Goal: Task Accomplishment & Management: Use online tool/utility

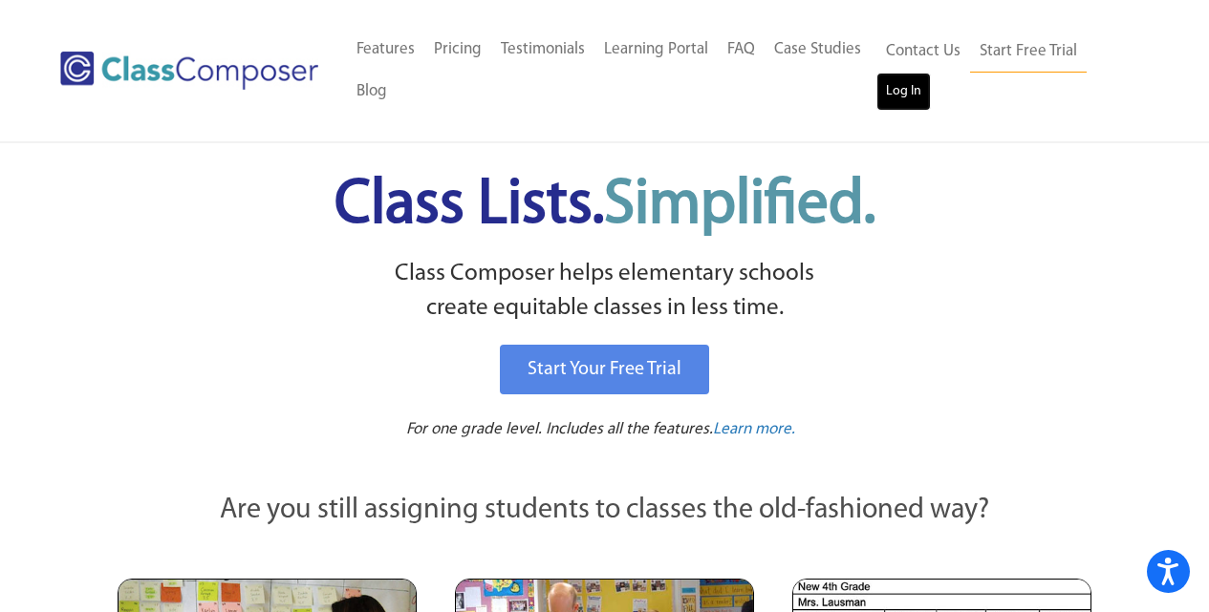
click at [889, 93] on link "Log In" at bounding box center [903, 92] width 54 height 38
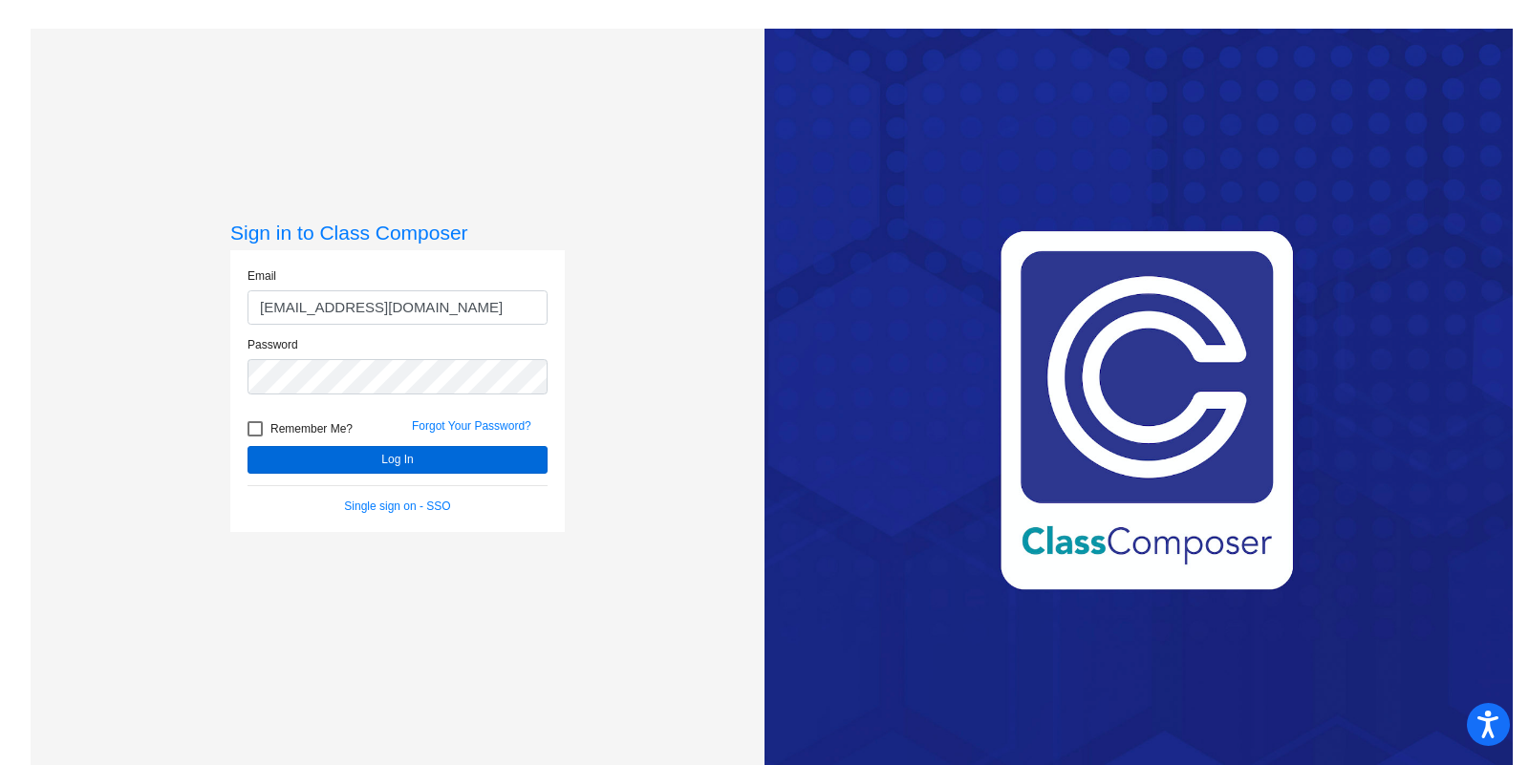
type input "[EMAIL_ADDRESS][DOMAIN_NAME]"
click at [296, 460] on button "Log In" at bounding box center [397, 460] width 300 height 28
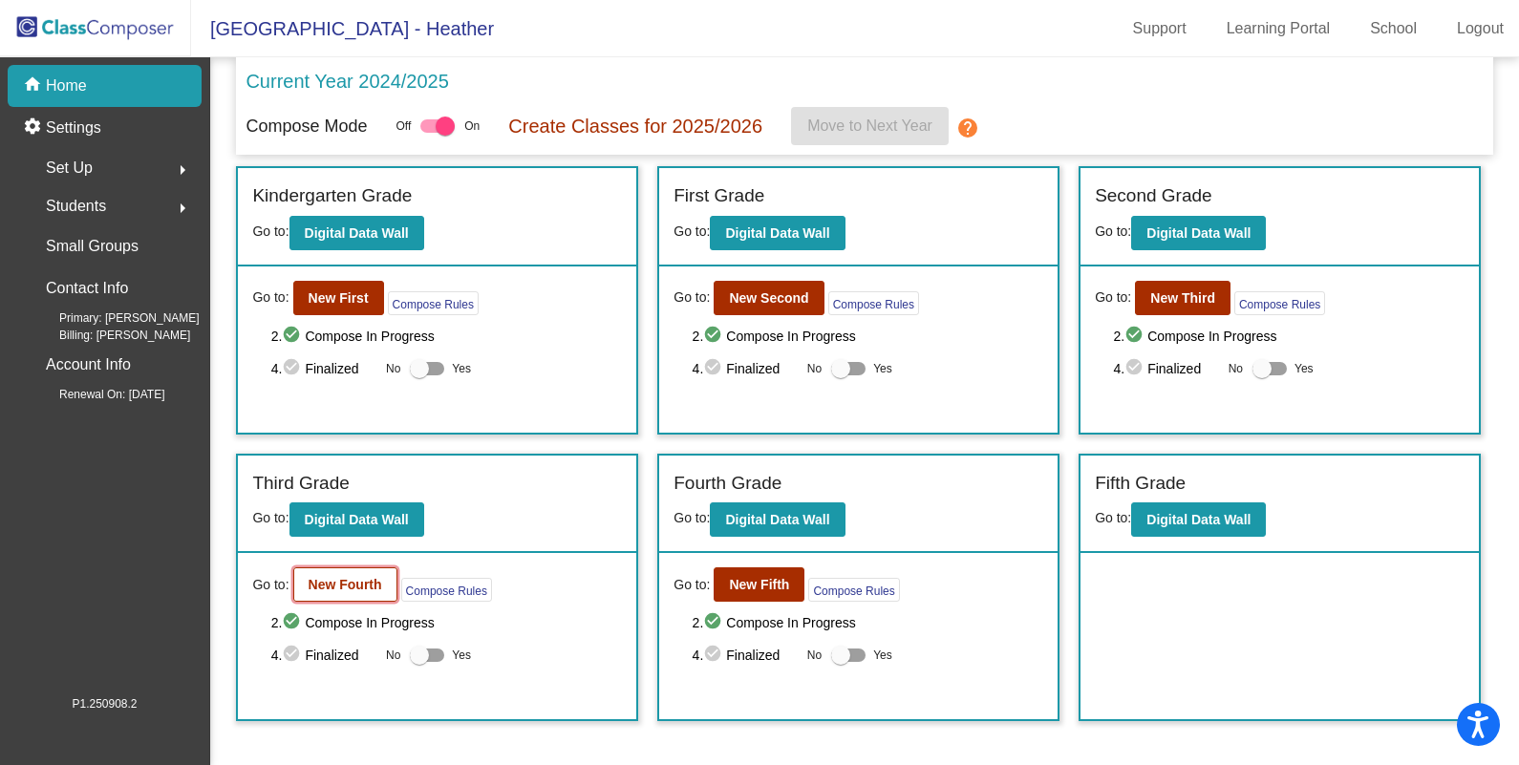
click at [366, 590] on button "New Fourth" at bounding box center [345, 584] width 104 height 34
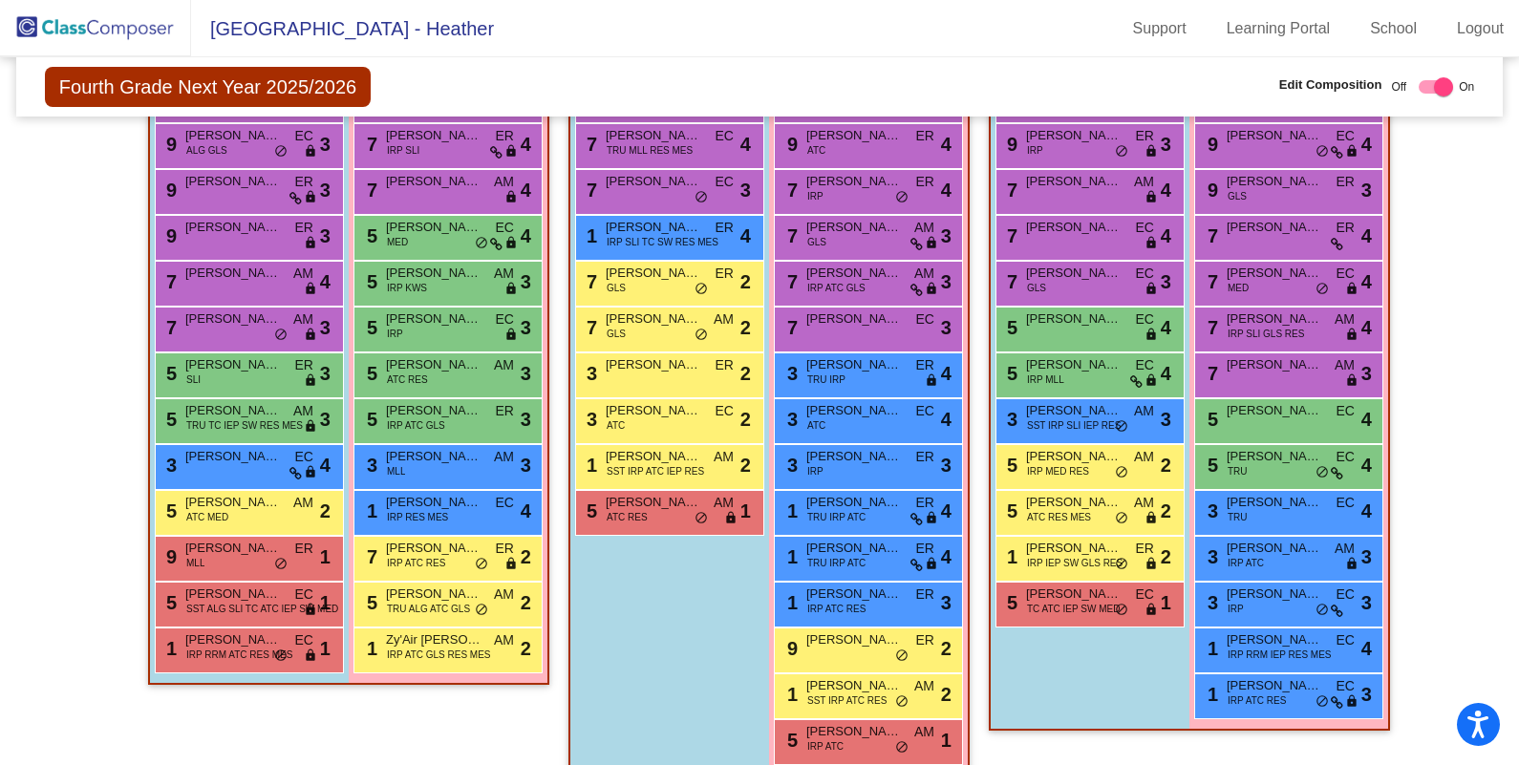
scroll to position [586, 0]
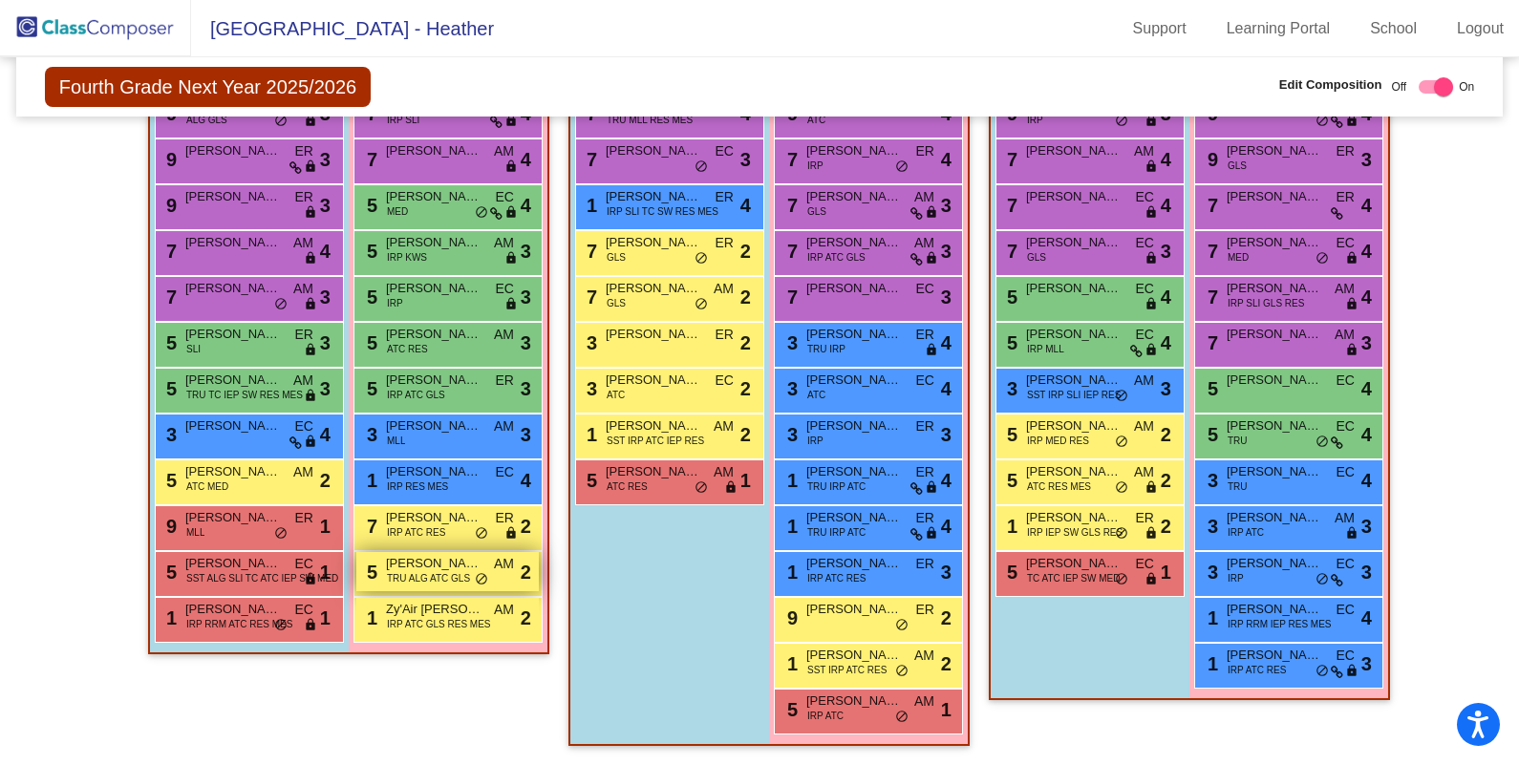
click at [416, 560] on span "Gabriella Mashini" at bounding box center [434, 563] width 96 height 19
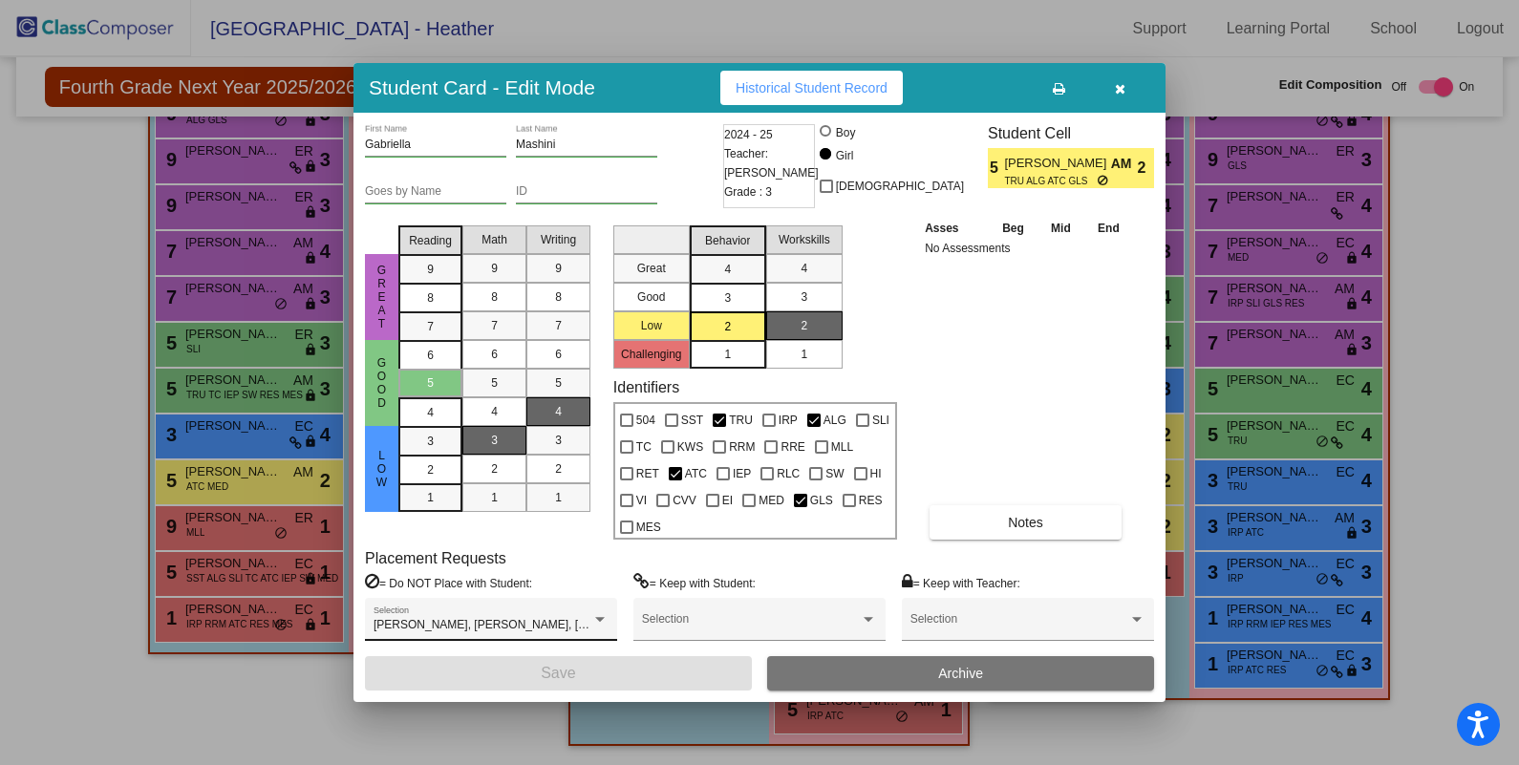
click at [610, 631] on div "Aaliyah McKenzie, Amani Haque, Ka'Mya Robinson Selection" at bounding box center [491, 619] width 252 height 43
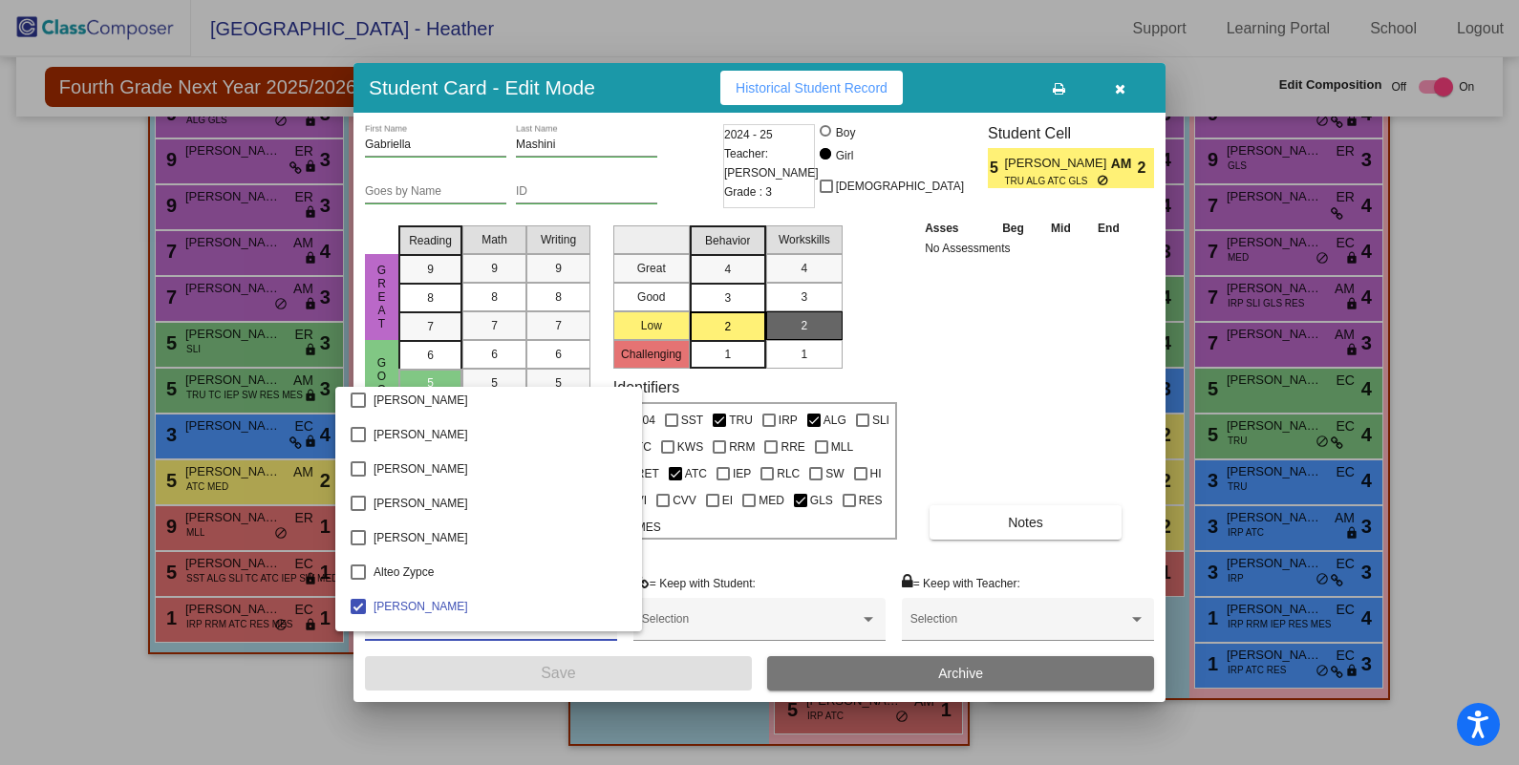
scroll to position [0, 0]
click at [1005, 374] on div at bounding box center [759, 382] width 1519 height 765
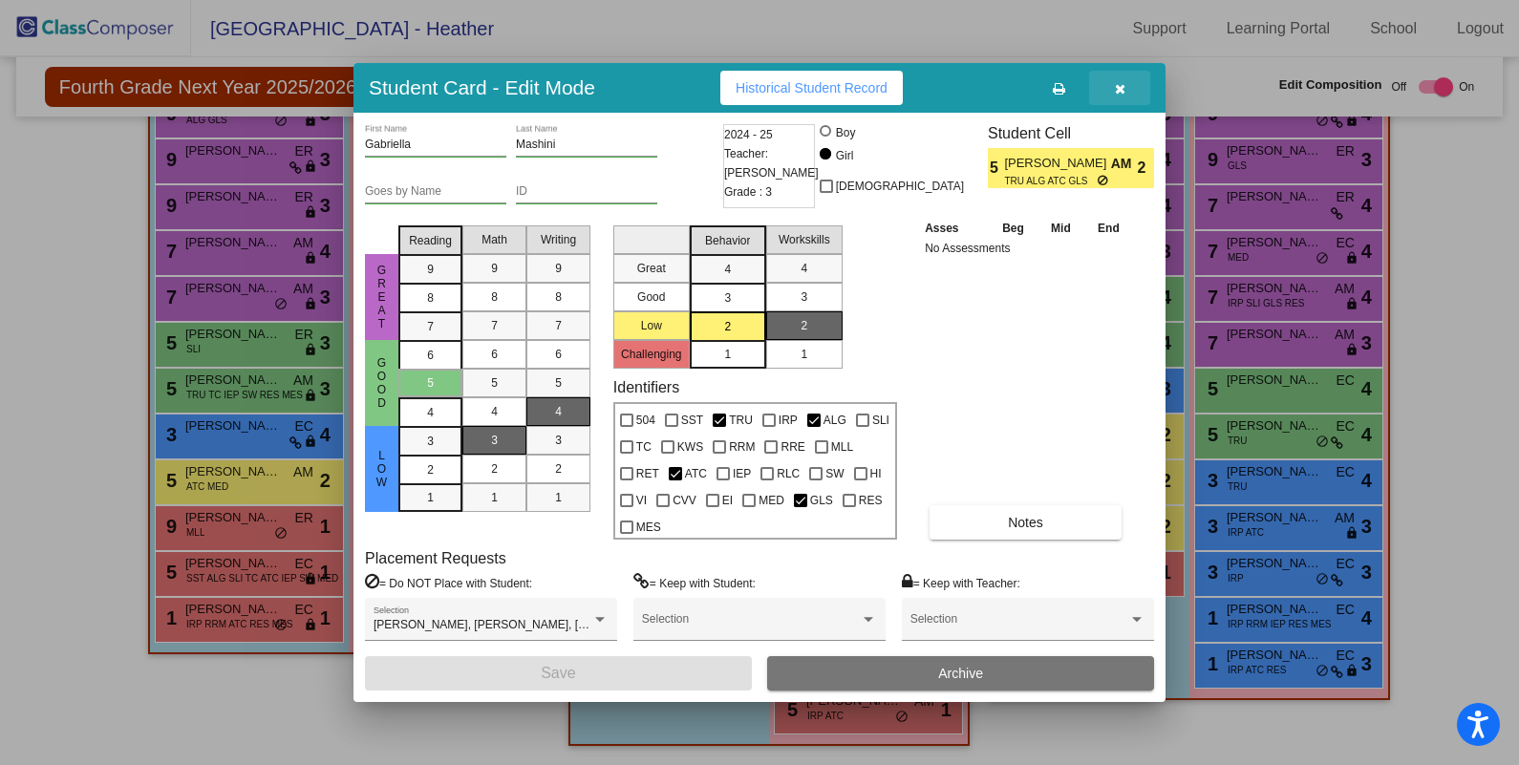
click at [1130, 101] on button "button" at bounding box center [1119, 88] width 61 height 34
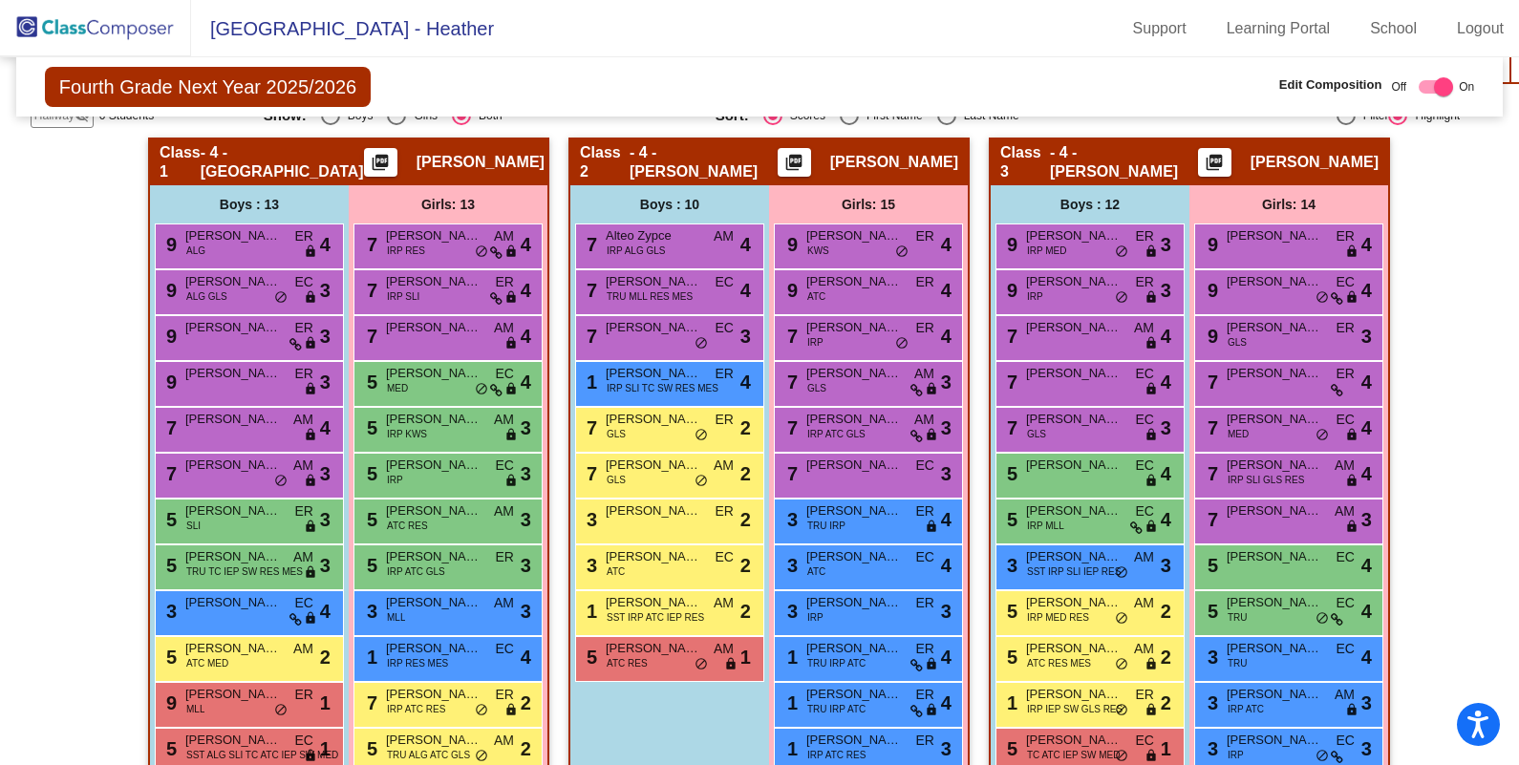
scroll to position [395, 0]
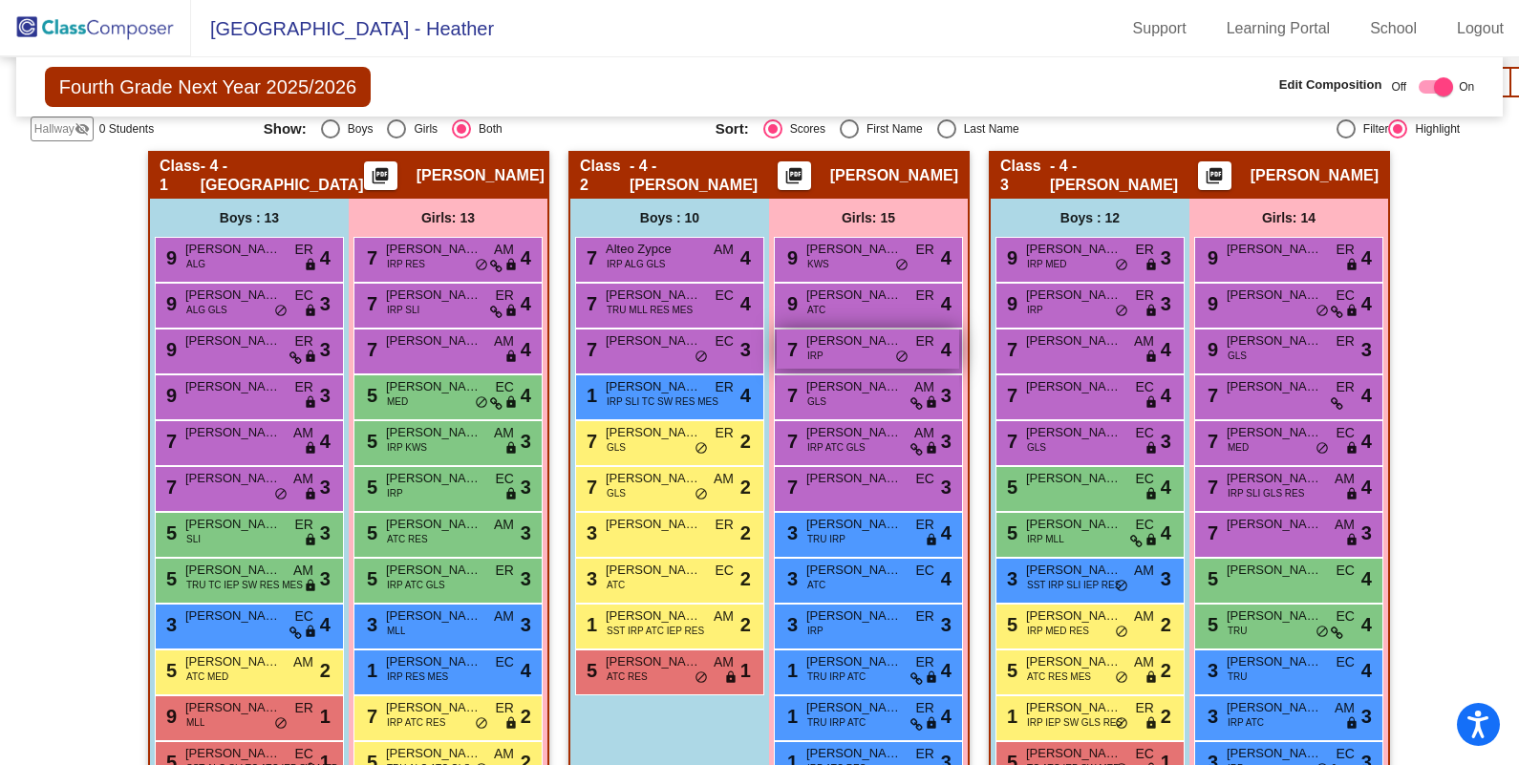
click at [834, 342] on span "Ka'Mya Robinson" at bounding box center [854, 341] width 96 height 19
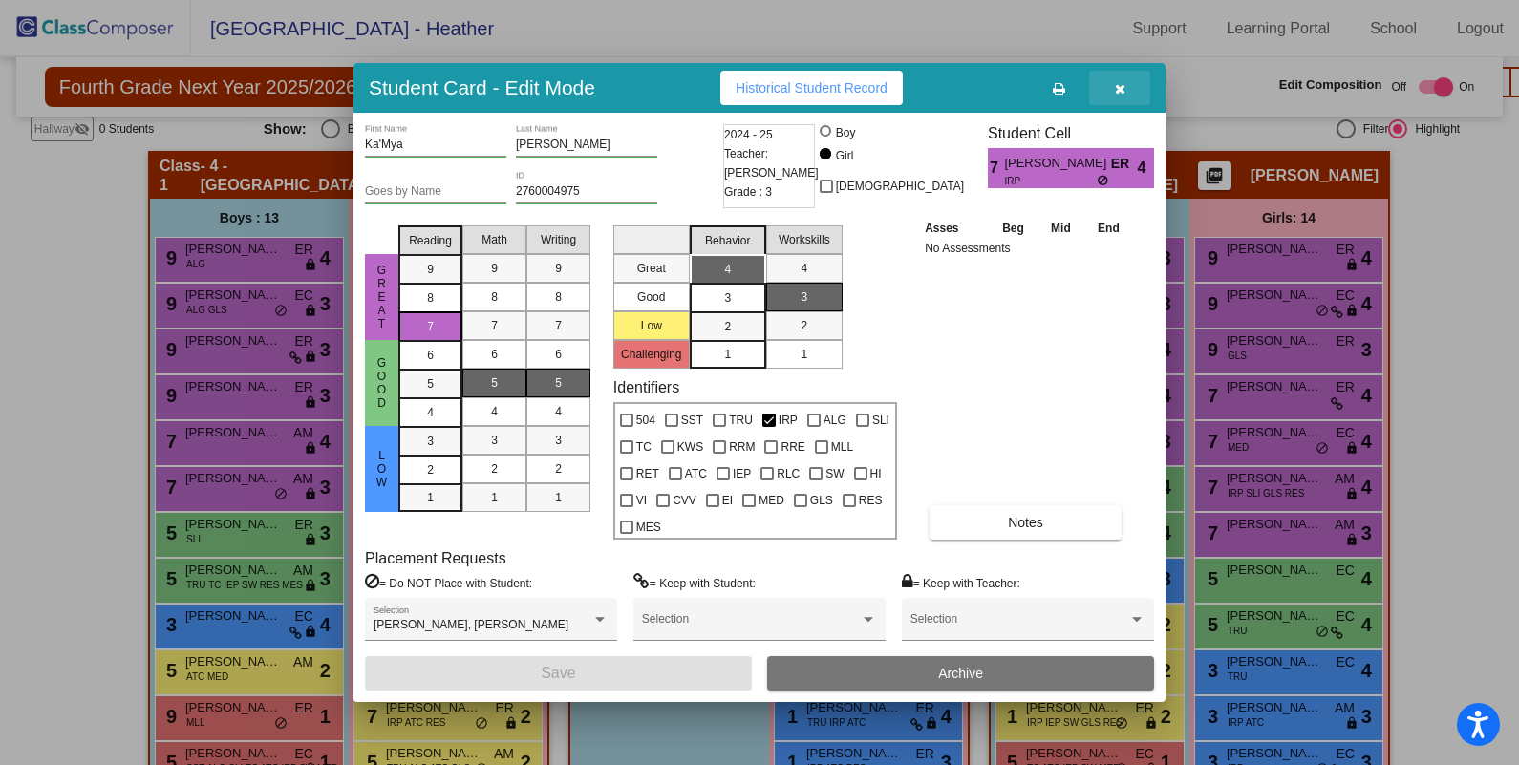
click at [1118, 97] on button "button" at bounding box center [1119, 88] width 61 height 34
